Goal: Task Accomplishment & Management: Use online tool/utility

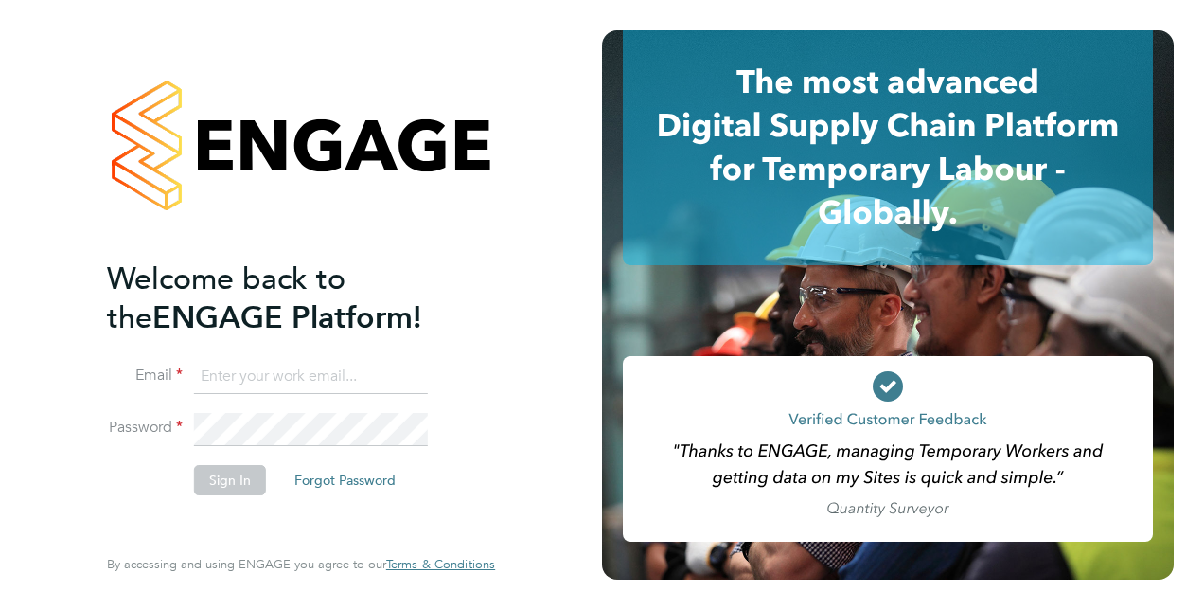
type input "[PERSON_NAME][EMAIL_ADDRESS][PERSON_NAME][DOMAIN_NAME]"
click at [246, 476] on button "Sign In" at bounding box center [230, 480] width 72 height 30
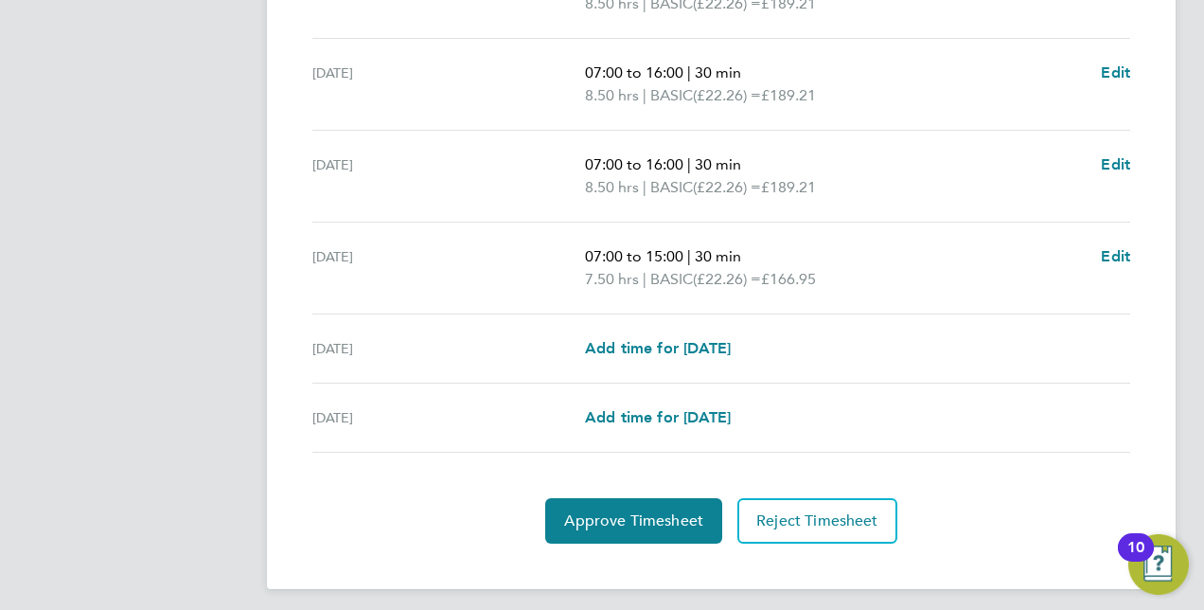
scroll to position [769, 0]
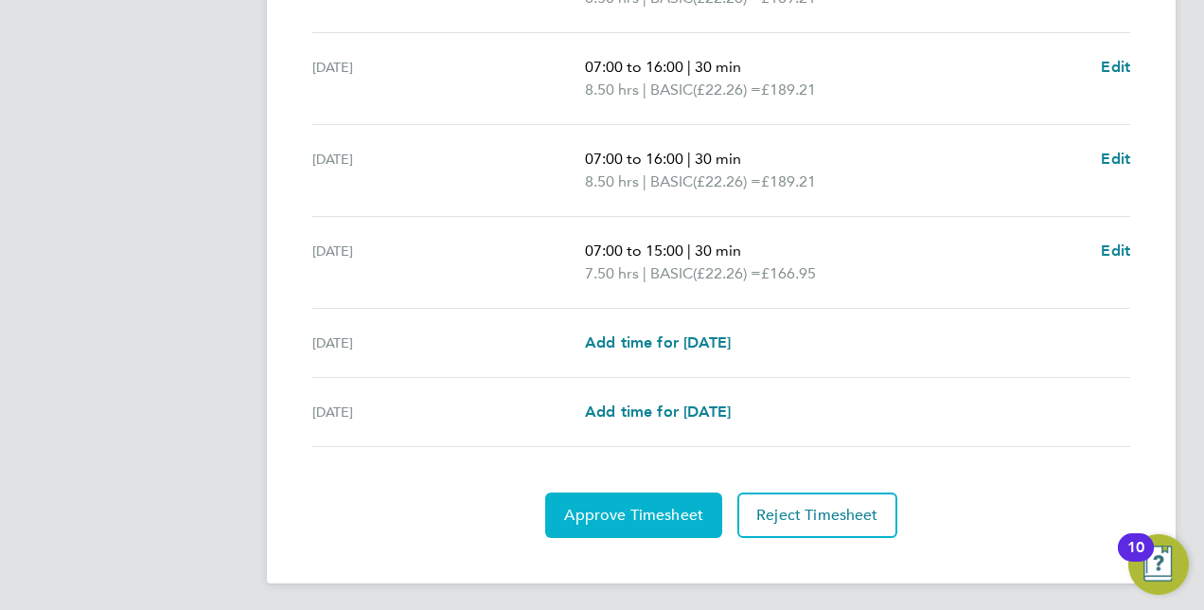
click at [612, 505] on span "Approve Timesheet" at bounding box center [633, 514] width 139 height 19
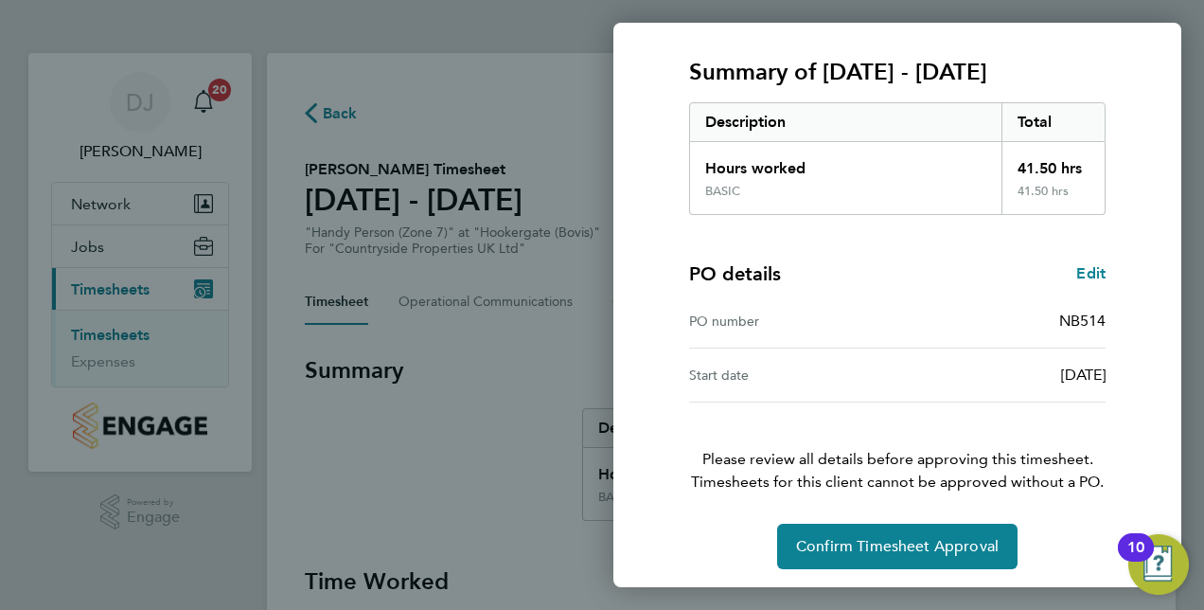
scroll to position [241, 0]
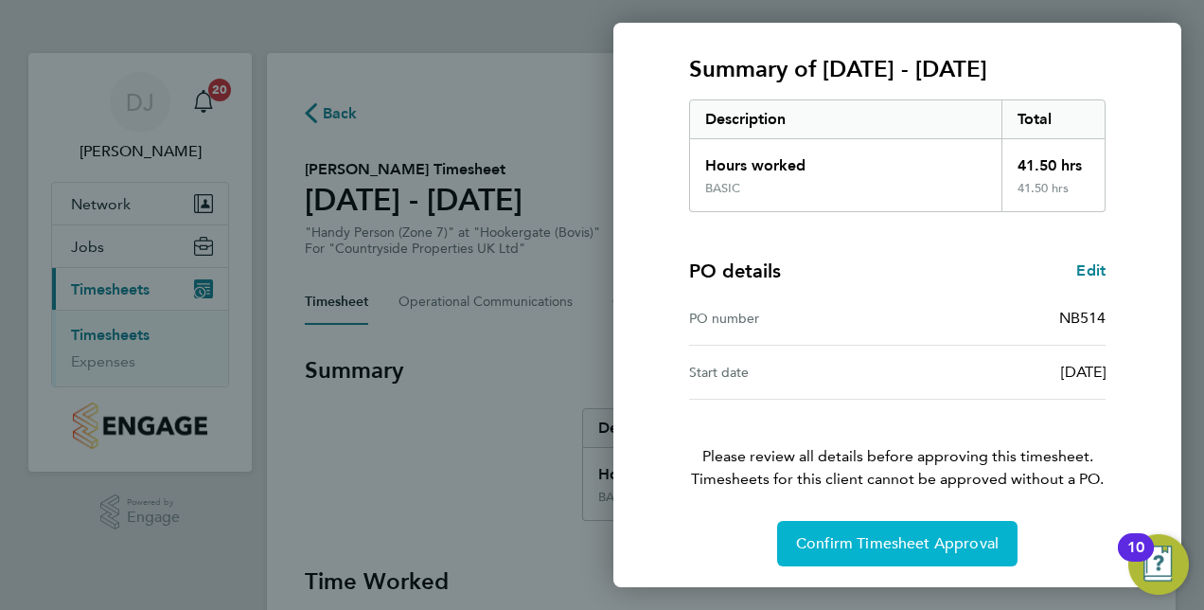
click at [857, 539] on span "Confirm Timesheet Approval" at bounding box center [897, 543] width 203 height 19
